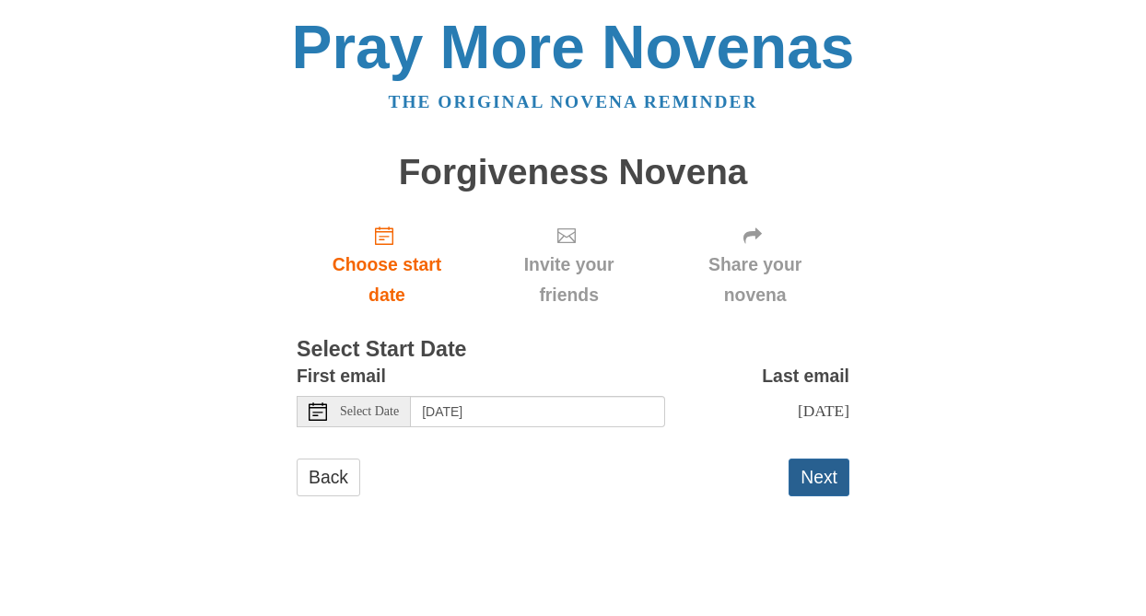
click at [825, 473] on button "Next" at bounding box center [818, 478] width 61 height 38
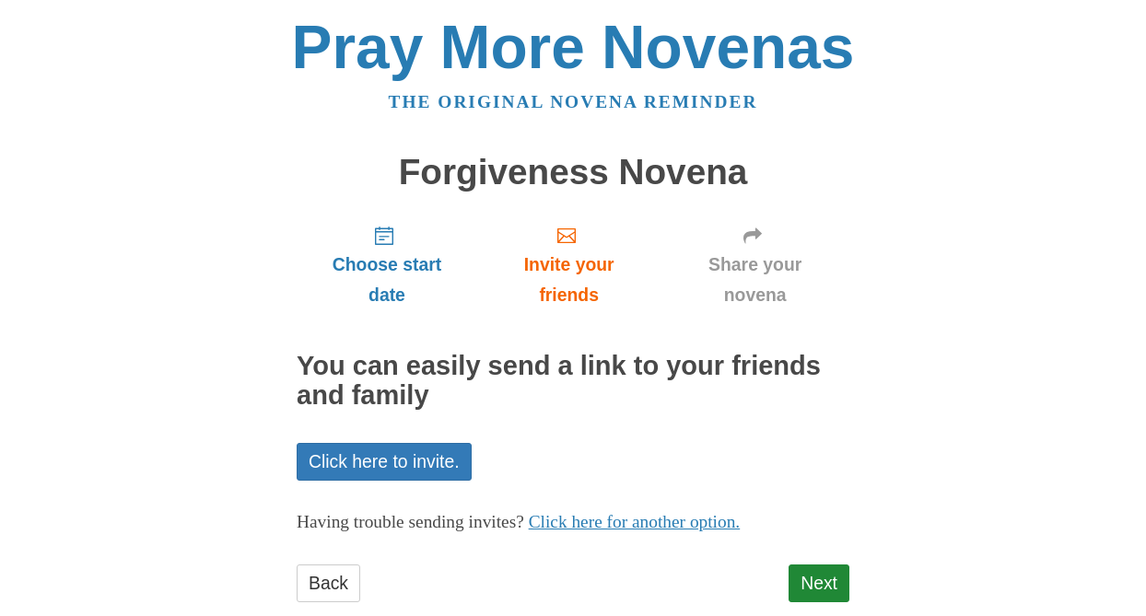
scroll to position [40, 0]
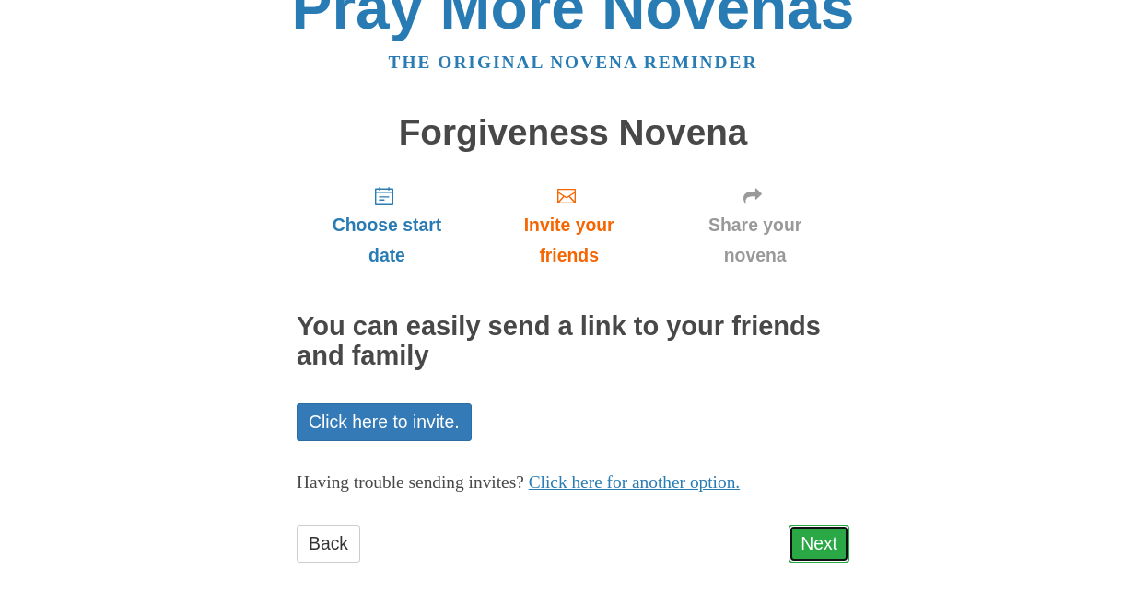
click at [808, 547] on link "Next" at bounding box center [818, 544] width 61 height 38
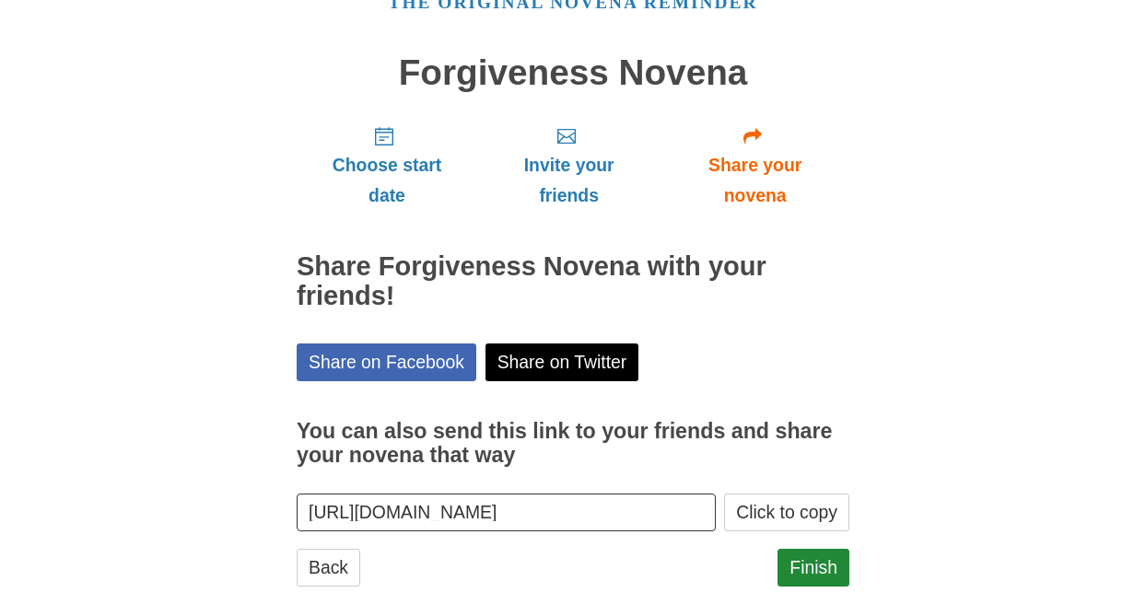
scroll to position [123, 0]
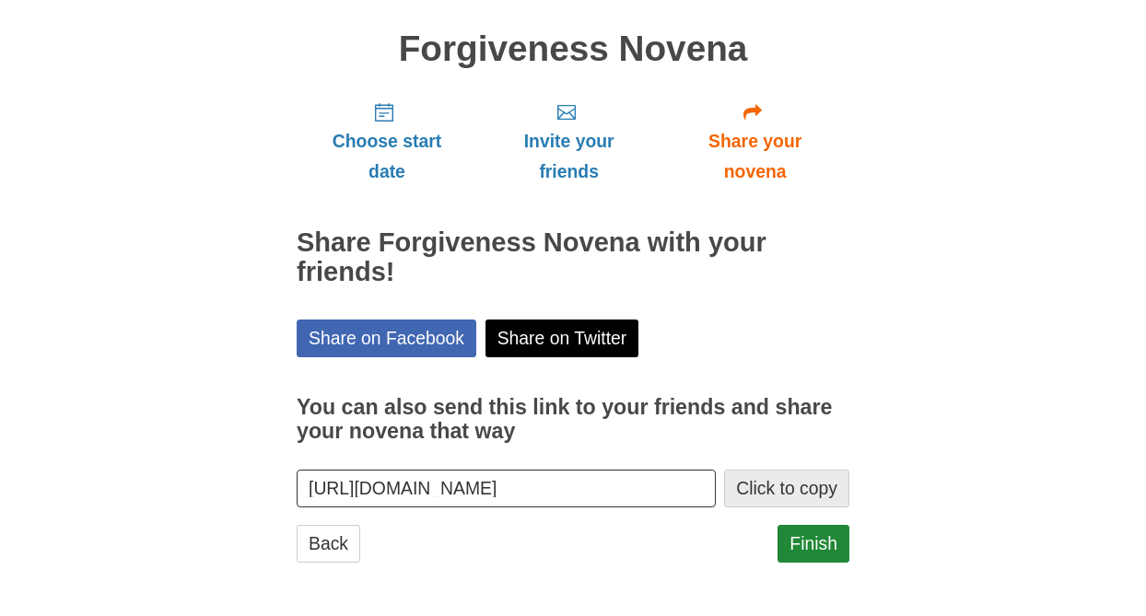
click at [788, 488] on button "Click to copy" at bounding box center [786, 489] width 125 height 38
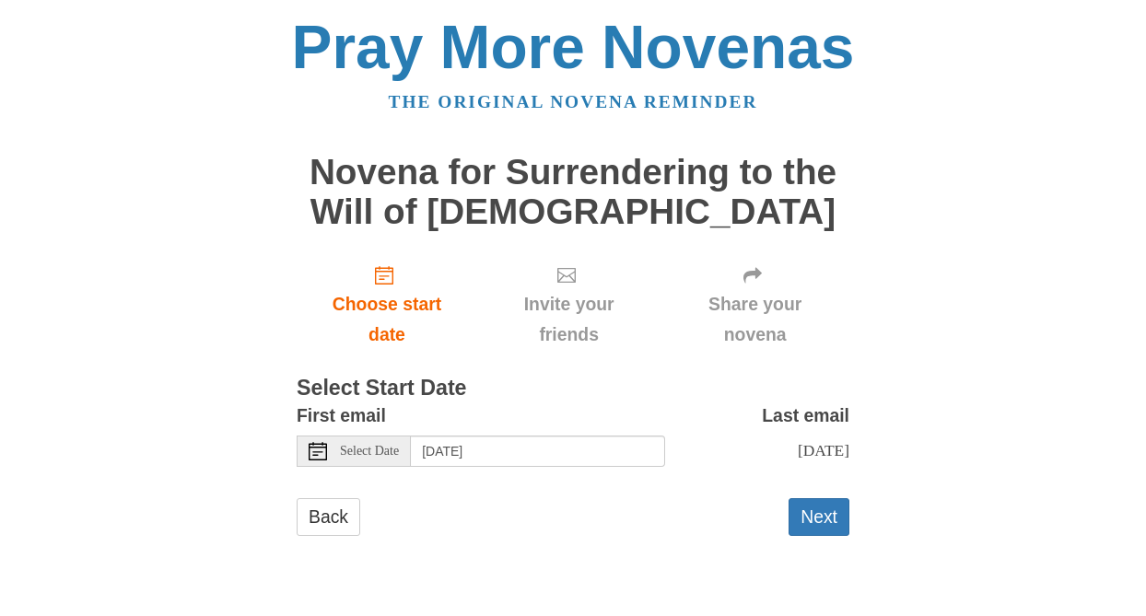
click at [365, 454] on span "Select Date" at bounding box center [369, 451] width 59 height 13
